Goal: Transaction & Acquisition: Purchase product/service

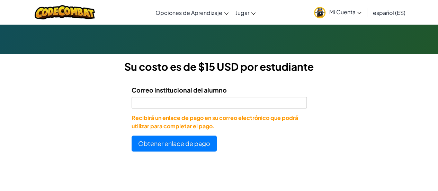
scroll to position [173, 0]
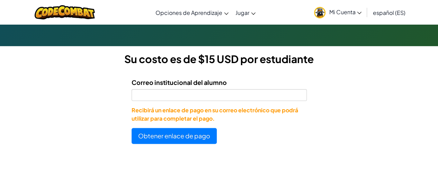
click at [340, 15] on span "Mi Cuenta" at bounding box center [345, 11] width 33 height 7
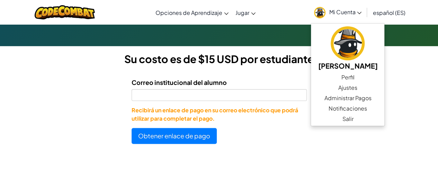
click at [247, 72] on form "Correo institucional del alumno Recibirá un enlace de pago en su correo electró…" at bounding box center [153, 108] width 307 height 72
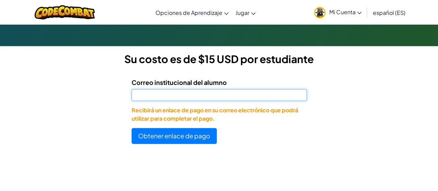
click at [222, 91] on input "Correo institucional del alumno" at bounding box center [219, 95] width 175 height 12
paste input "al07195622@tecmilenio.mx"
type input "al07195622@tecmilenio.mx"
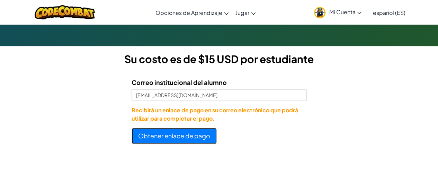
click at [190, 131] on button "Obtener enlace de pago" at bounding box center [174, 136] width 85 height 16
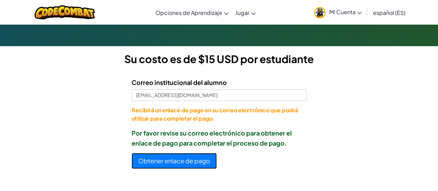
click at [193, 168] on button "Obtener enlace de pago" at bounding box center [174, 161] width 85 height 16
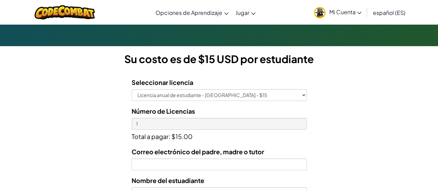
scroll to position [208, 0]
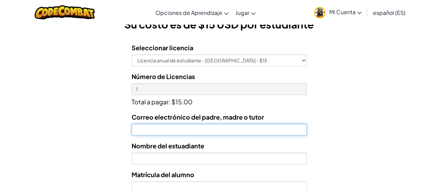
click at [215, 124] on input "Correo electrónico del padre, madre o tutor" at bounding box center [219, 130] width 175 height 12
type input "S"
type input "sr.danielfernando@hotmail.com"
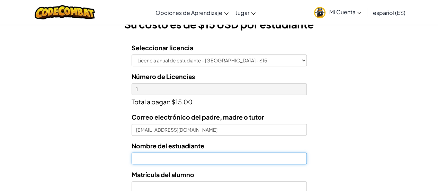
click at [207, 156] on input "text" at bounding box center [219, 158] width 175 height 12
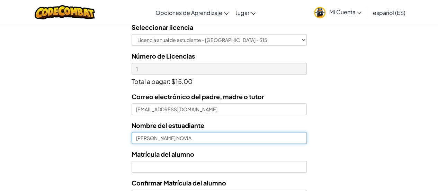
scroll to position [243, 0]
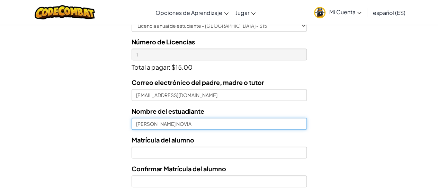
type input "SANTIAGO NICOLAS ZUÑIGA NOVIA"
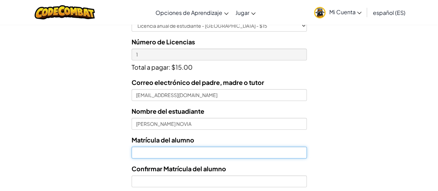
click at [207, 155] on input "Nombre del estuadiante" at bounding box center [219, 153] width 175 height 12
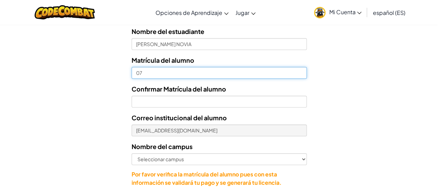
scroll to position [312, 0]
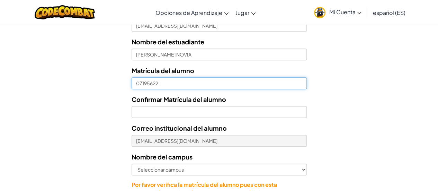
type input "07195622"
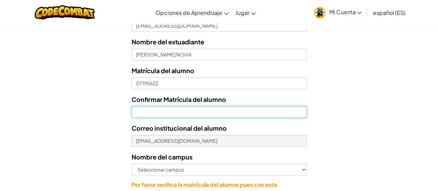
click at [200, 114] on input "Confirmar Matrícula del alumno" at bounding box center [219, 112] width 175 height 12
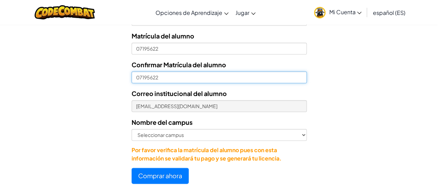
type input "07195622"
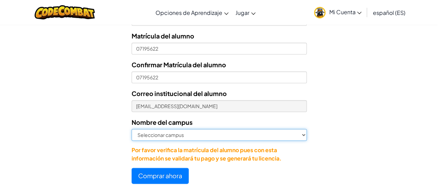
click at [214, 133] on select "Seleccionar campus Cancún Central Chihuahua Ciudad Juárez Ciudad Obregón Cuauti…" at bounding box center [219, 135] width 175 height 12
select select "Cuautitlán lzcalli"
click at [132, 129] on select "Seleccionar campus Cancún Central Chihuahua Ciudad Juárez Ciudad Obregón Cuauti…" at bounding box center [219, 135] width 175 height 12
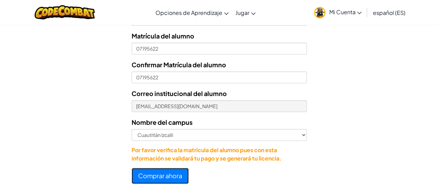
click at [158, 176] on button "Comprar ahora" at bounding box center [160, 176] width 57 height 16
